Goal: Find specific page/section: Find specific page/section

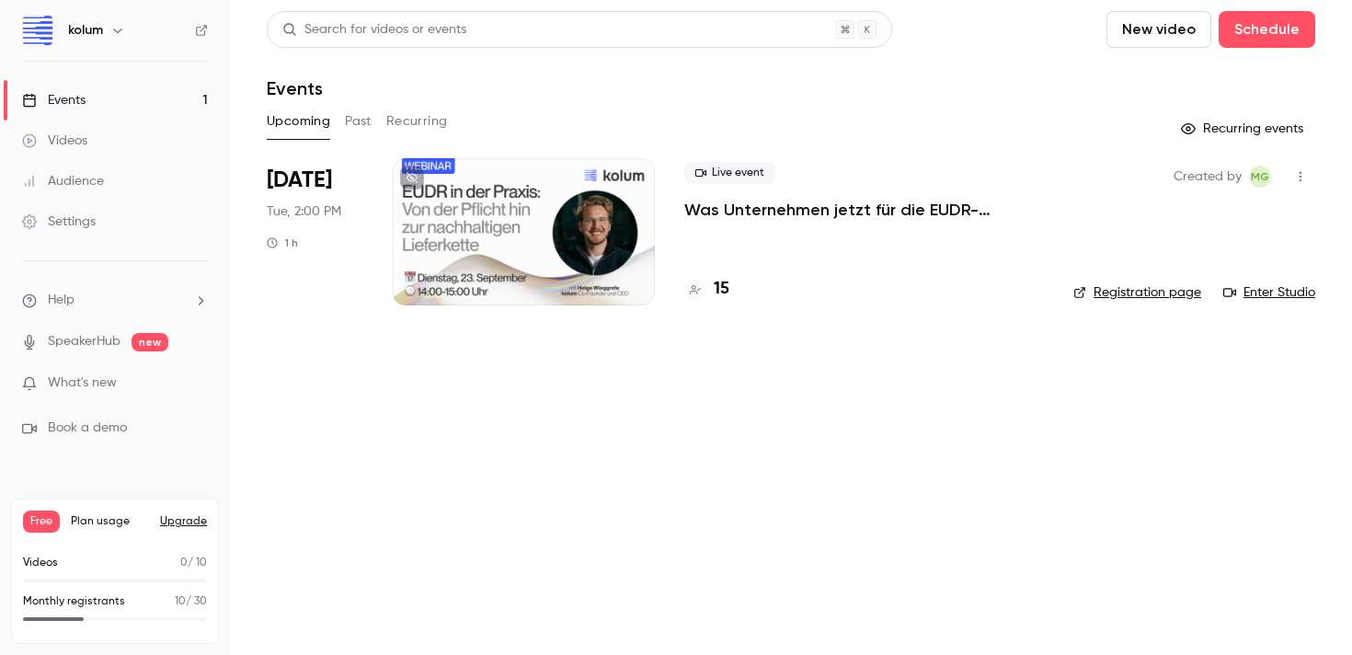
click at [713, 282] on div "15" at bounding box center [706, 289] width 45 height 25
